Goal: Information Seeking & Learning: Learn about a topic

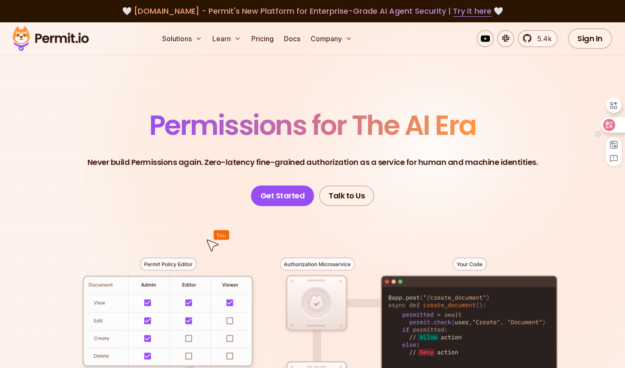
click at [615, 126] on div at bounding box center [612, 124] width 23 height 15
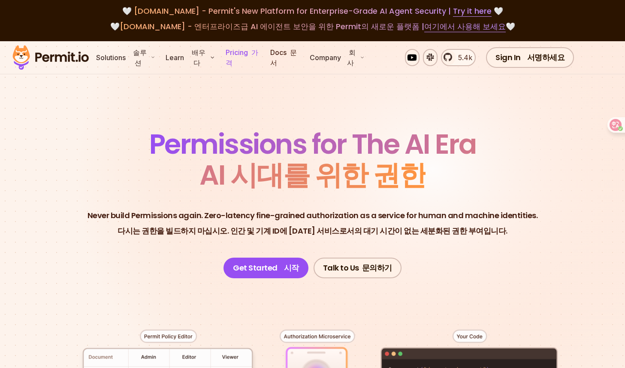
click at [246, 52] on link "Pricing 가격" at bounding box center [242, 57] width 41 height 27
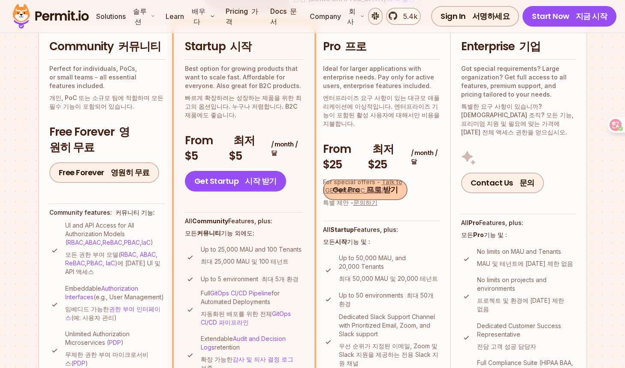
scroll to position [312, 0]
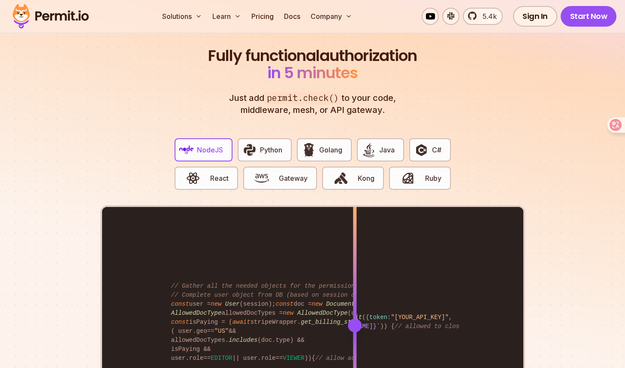
scroll to position [1597, 0]
click at [260, 144] on span "Python" at bounding box center [271, 149] width 22 height 10
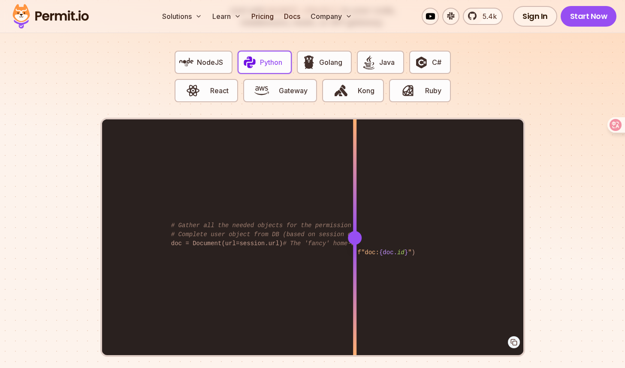
scroll to position [1696, 0]
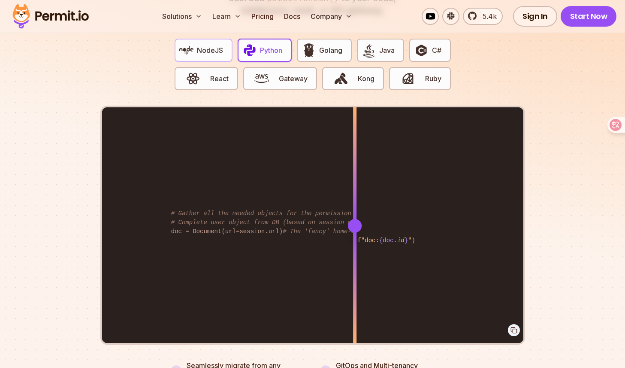
click at [216, 45] on span "NodeJS" at bounding box center [210, 50] width 26 height 10
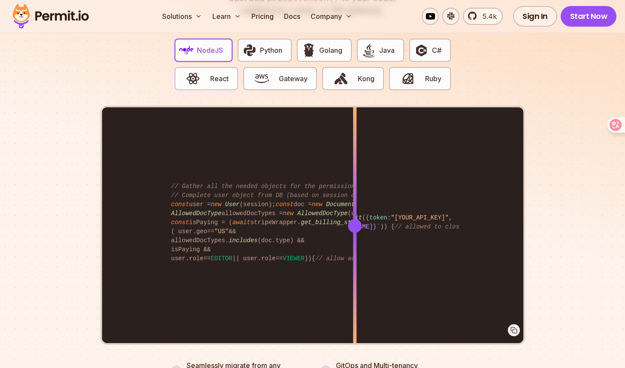
click at [224, 73] on span "React" at bounding box center [219, 78] width 18 height 10
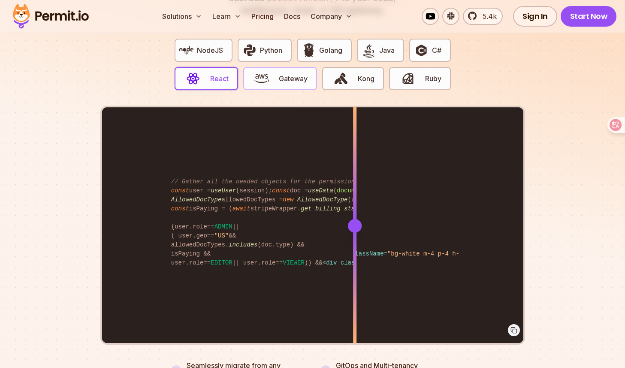
click at [280, 73] on span "Gateway" at bounding box center [293, 78] width 29 height 10
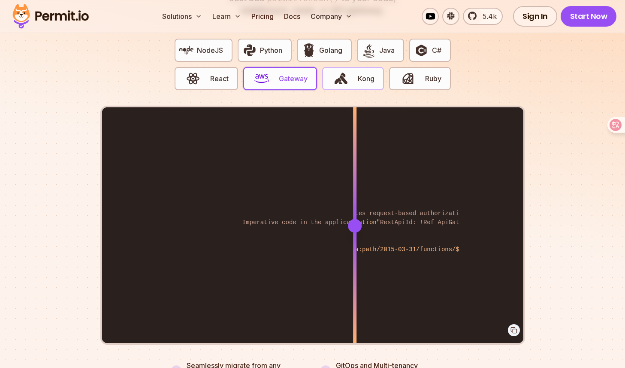
click at [361, 73] on span "Kong" at bounding box center [366, 78] width 17 height 10
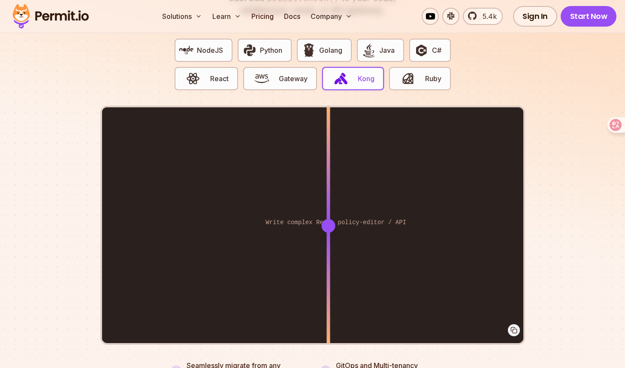
drag, startPoint x: 356, startPoint y: 220, endPoint x: 328, endPoint y: 226, distance: 28.1
click at [328, 226] on div at bounding box center [327, 225] width 3 height 237
click at [418, 76] on button "Ruby" at bounding box center [419, 78] width 61 height 23
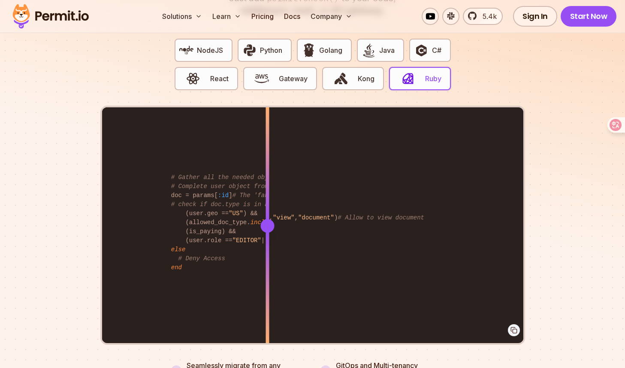
drag, startPoint x: 359, startPoint y: 214, endPoint x: 301, endPoint y: 207, distance: 57.9
click at [269, 223] on div at bounding box center [266, 225] width 3 height 237
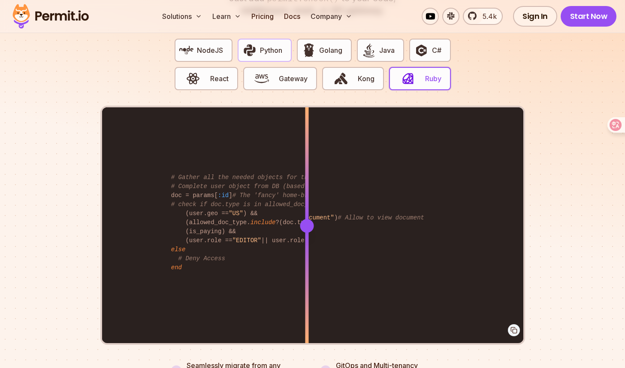
click at [261, 45] on span "Python" at bounding box center [271, 50] width 22 height 10
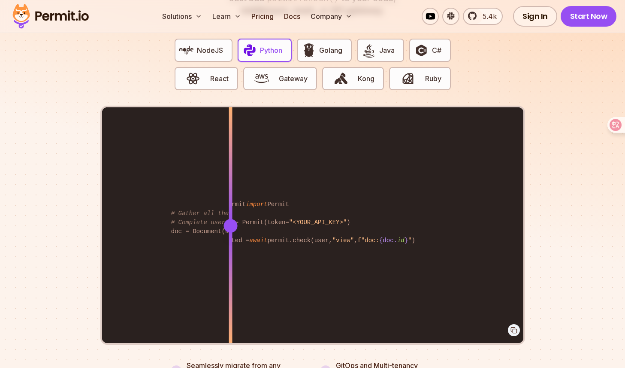
drag, startPoint x: 355, startPoint y: 214, endPoint x: 296, endPoint y: 245, distance: 66.2
click at [232, 245] on div at bounding box center [230, 225] width 3 height 237
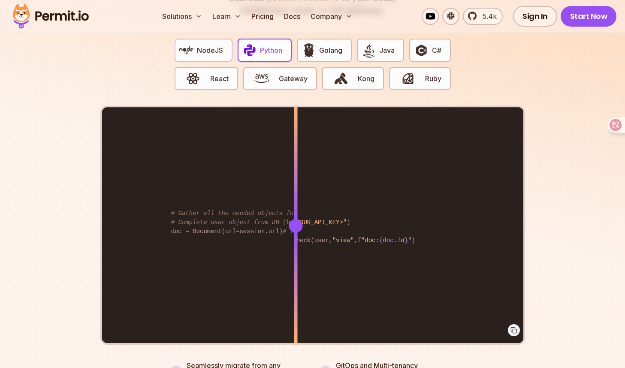
click at [193, 49] on button "NodeJS" at bounding box center [204, 50] width 58 height 23
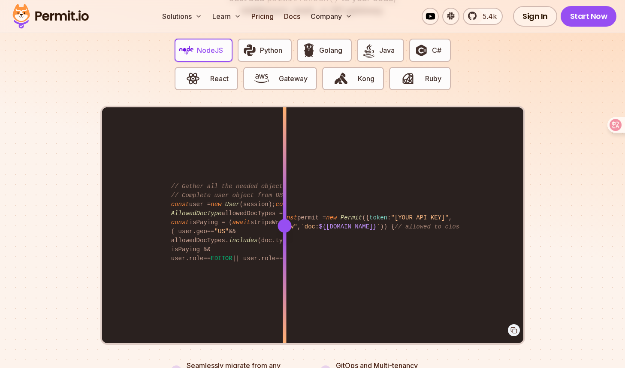
drag, startPoint x: 354, startPoint y: 214, endPoint x: 271, endPoint y: 219, distance: 83.4
click at [277, 219] on div at bounding box center [284, 226] width 14 height 14
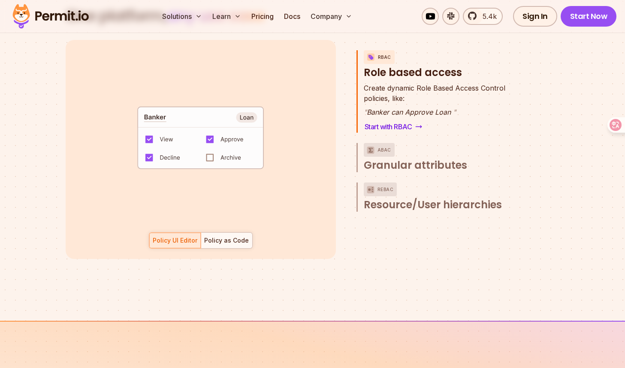
scroll to position [1049, 0]
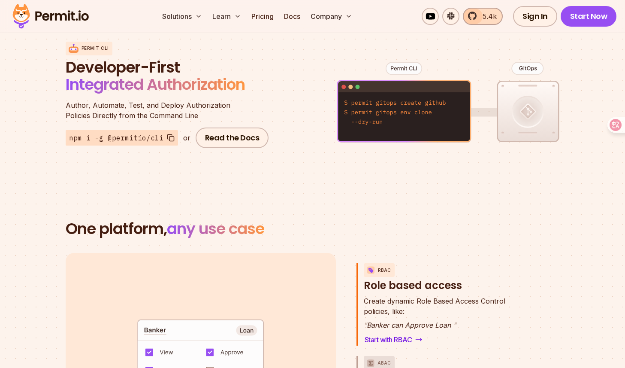
click at [478, 24] on link "5.4k" at bounding box center [483, 16] width 40 height 17
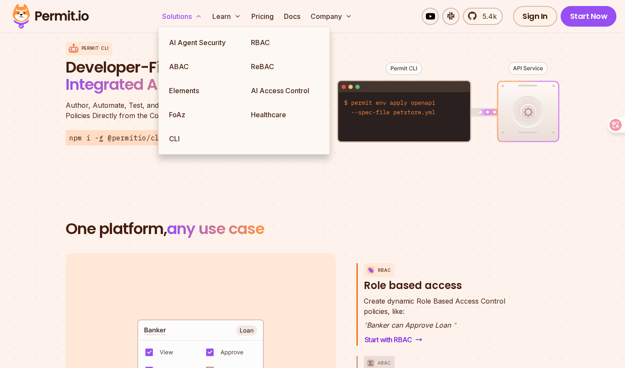
click at [195, 18] on button "Solutions" at bounding box center [182, 16] width 47 height 17
click at [192, 39] on link "AI Agent Security" at bounding box center [203, 42] width 82 height 24
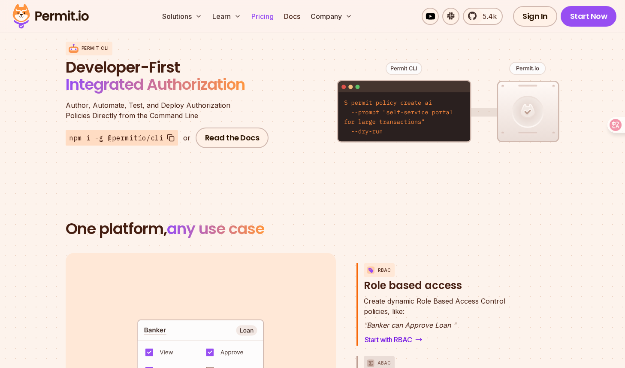
click at [271, 19] on link "Pricing" at bounding box center [262, 16] width 29 height 17
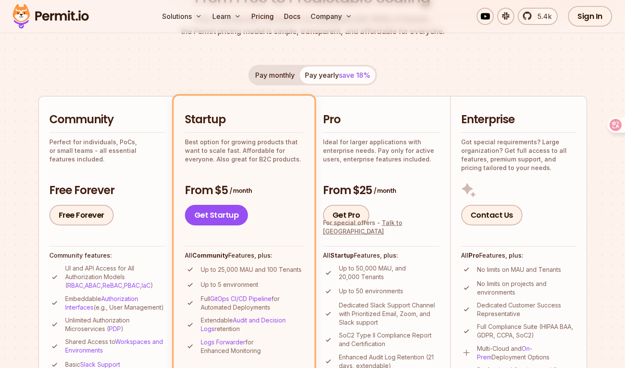
scroll to position [146, 0]
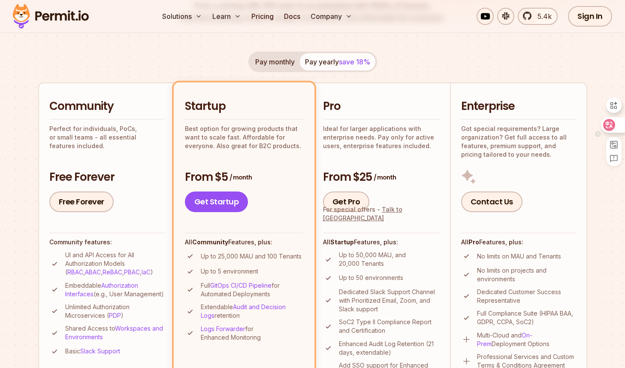
click at [606, 127] on icon at bounding box center [609, 124] width 7 height 7
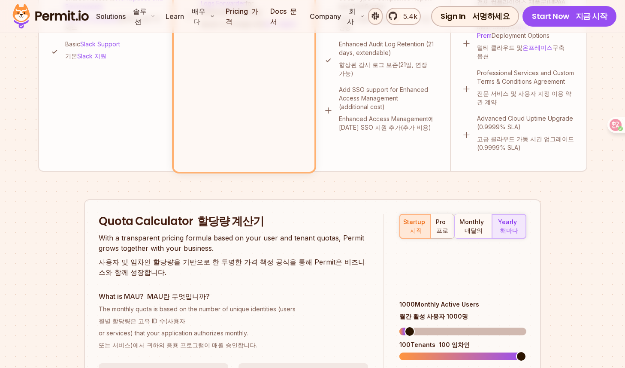
scroll to position [711, 0]
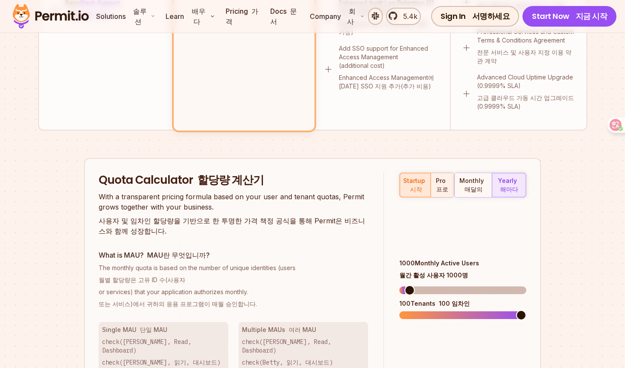
click at [438, 176] on div "pro 프로" at bounding box center [442, 184] width 16 height 17
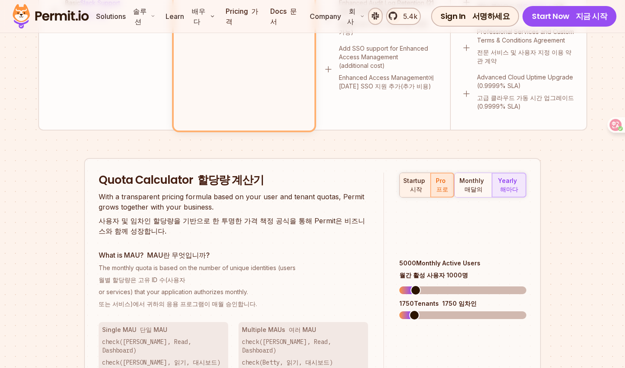
click at [420, 176] on div "startup 시작" at bounding box center [415, 184] width 24 height 17
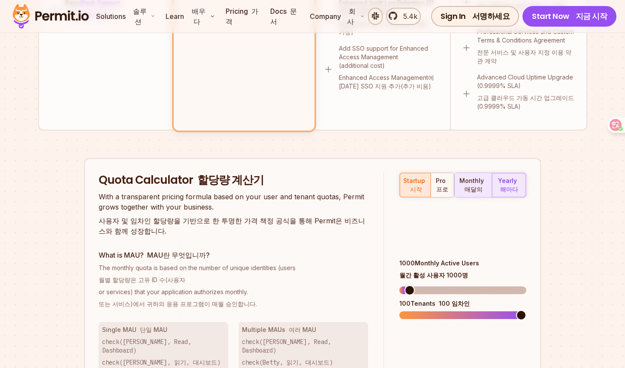
click at [480, 176] on div "monthly 매달의" at bounding box center [473, 184] width 30 height 17
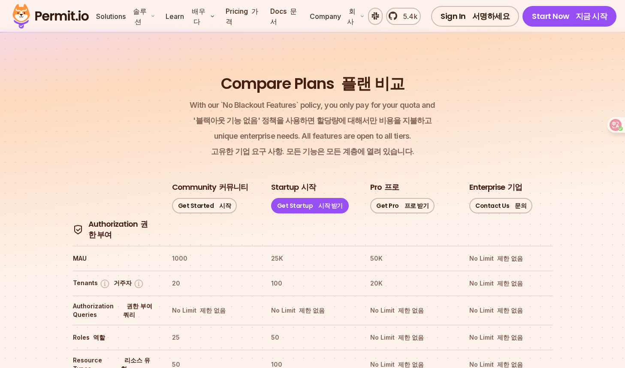
scroll to position [1390, 0]
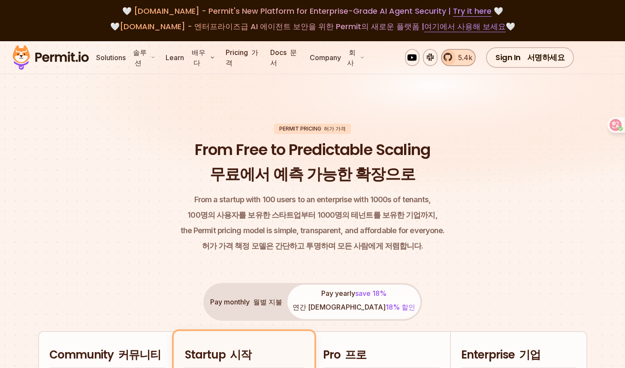
click at [468, 55] on span "5.4k" at bounding box center [462, 57] width 19 height 10
